Goal: Transaction & Acquisition: Subscribe to service/newsletter

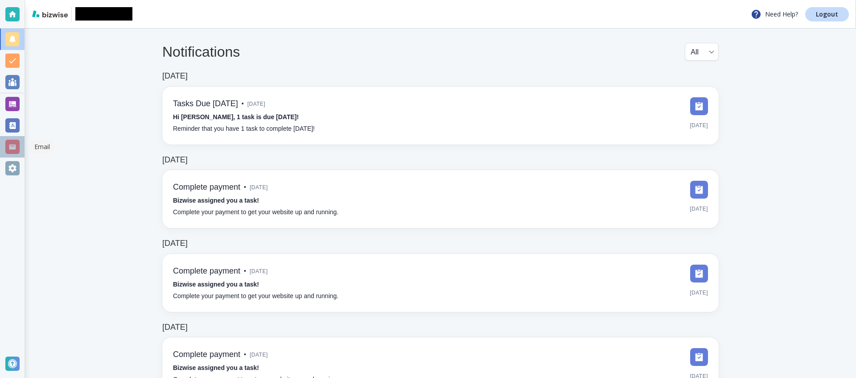
click at [14, 150] on div at bounding box center [12, 147] width 14 height 14
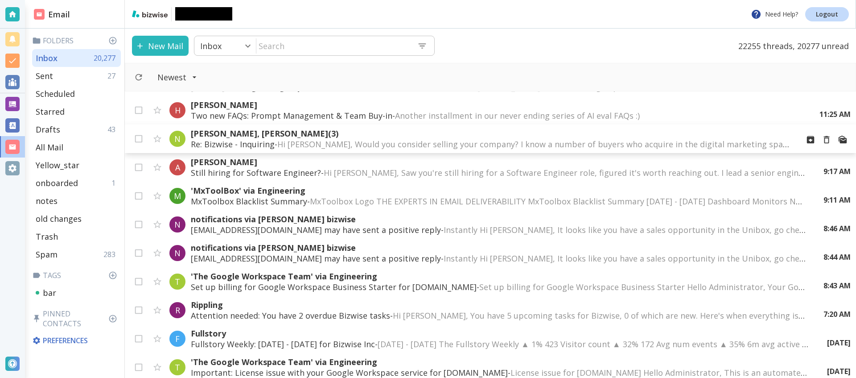
scroll to position [109, 0]
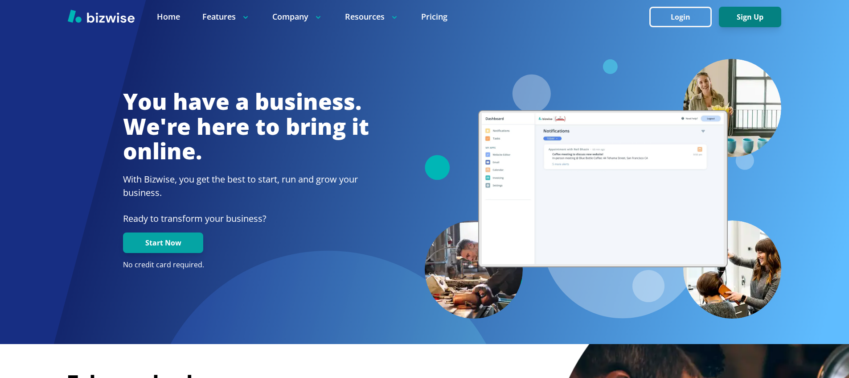
click at [735, 14] on button "Sign Up" at bounding box center [750, 17] width 62 height 21
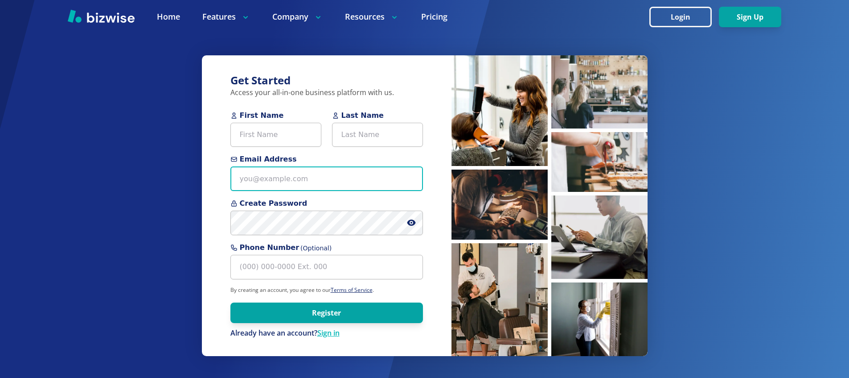
click at [303, 179] on input "Email Address" at bounding box center [326, 178] width 193 height 25
type input "antoniotesting@webveloper.com"
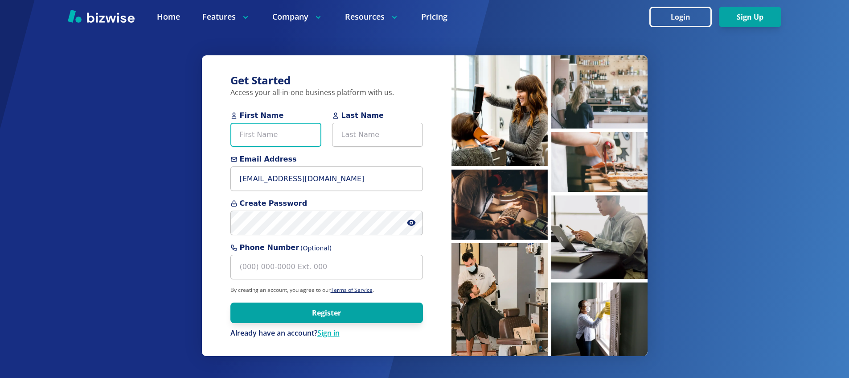
click at [288, 132] on input "First Name" at bounding box center [275, 135] width 91 height 25
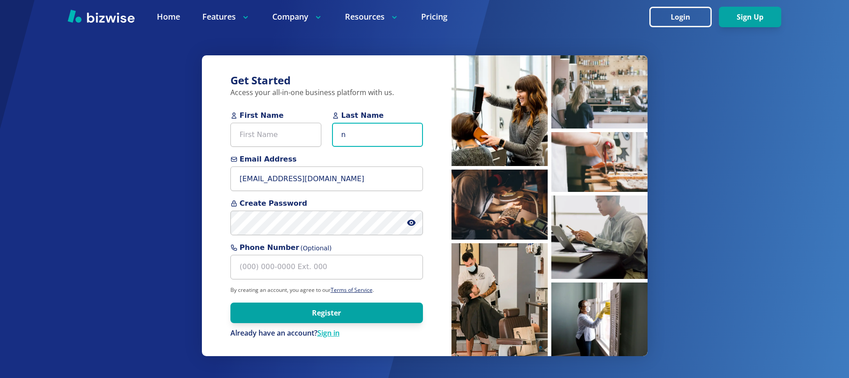
type input "n"
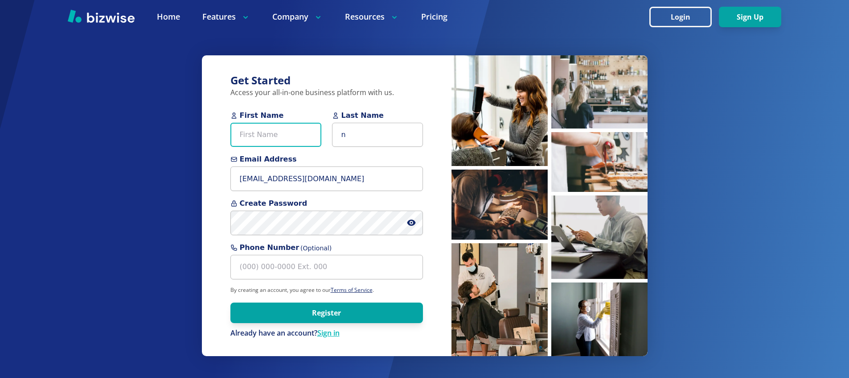
click at [288, 132] on input "First Name" at bounding box center [275, 135] width 91 height 25
type input "antonio"
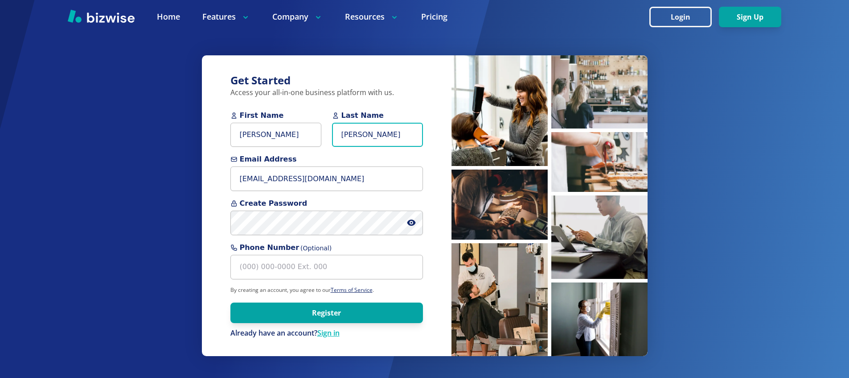
type input "clarke"
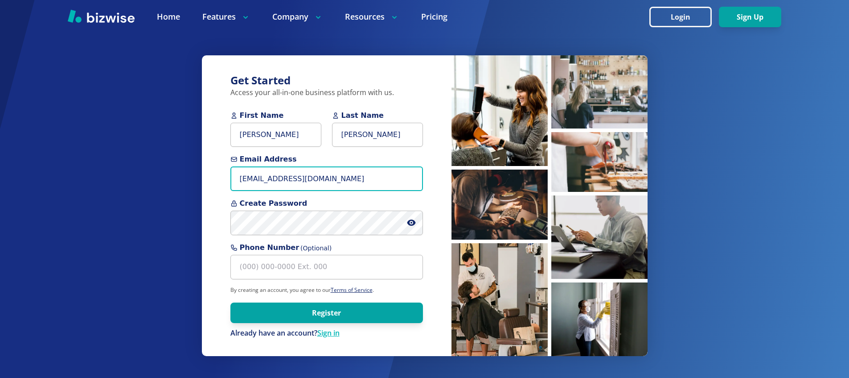
click at [263, 178] on input "antoniotesting@webveloper.com" at bounding box center [326, 178] width 193 height 25
type input "antonio+testing@webveloper.com"
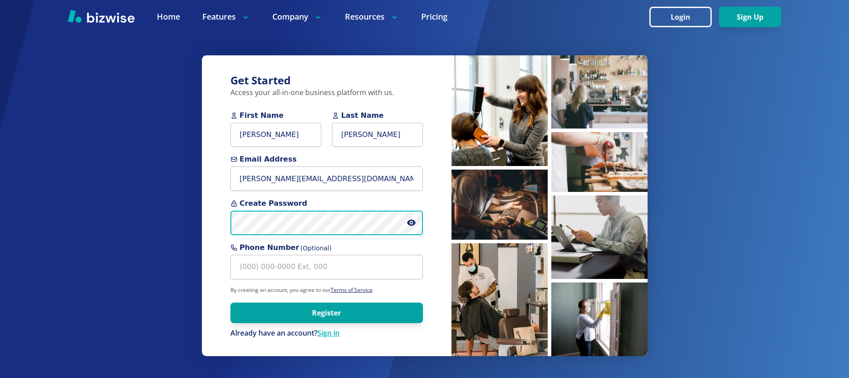
click at [230, 302] on button "Register" at bounding box center [326, 312] width 193 height 21
